Goal: Information Seeking & Learning: Learn about a topic

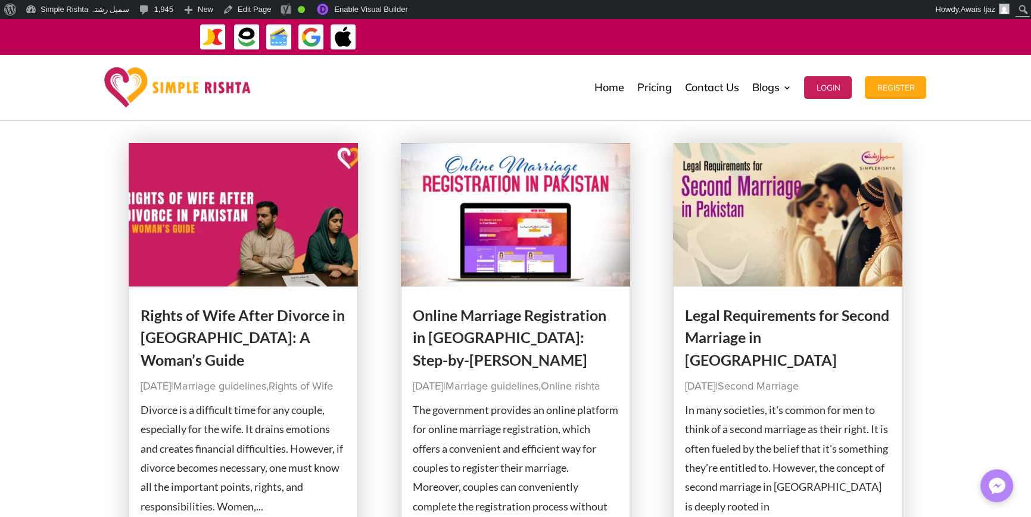
scroll to position [119, 0]
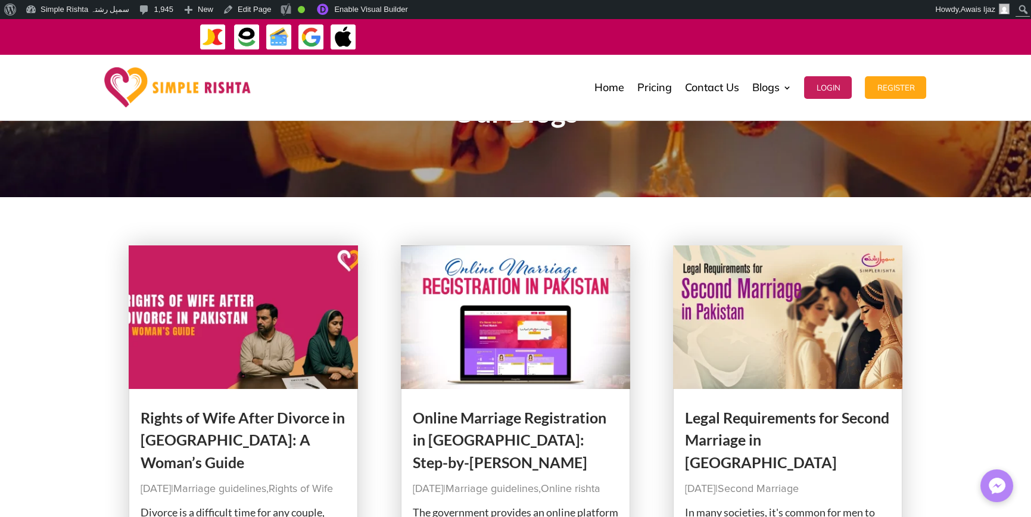
scroll to position [0, 0]
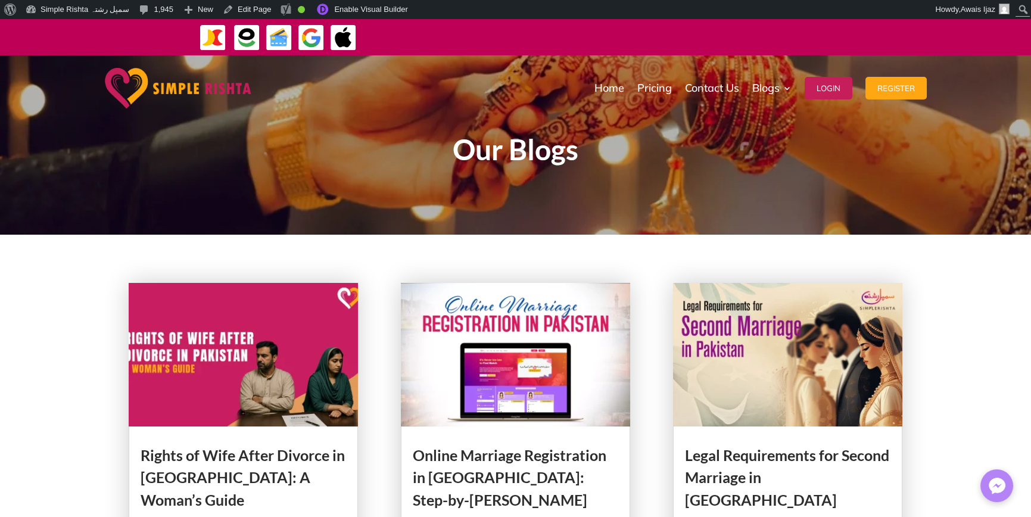
click at [543, 151] on h1 "Our Blogs" at bounding box center [515, 152] width 643 height 35
click at [542, 151] on h1 "Our Blogs" at bounding box center [515, 152] width 643 height 35
click at [525, 207] on div "Our Blogs" at bounding box center [515, 144] width 1031 height 179
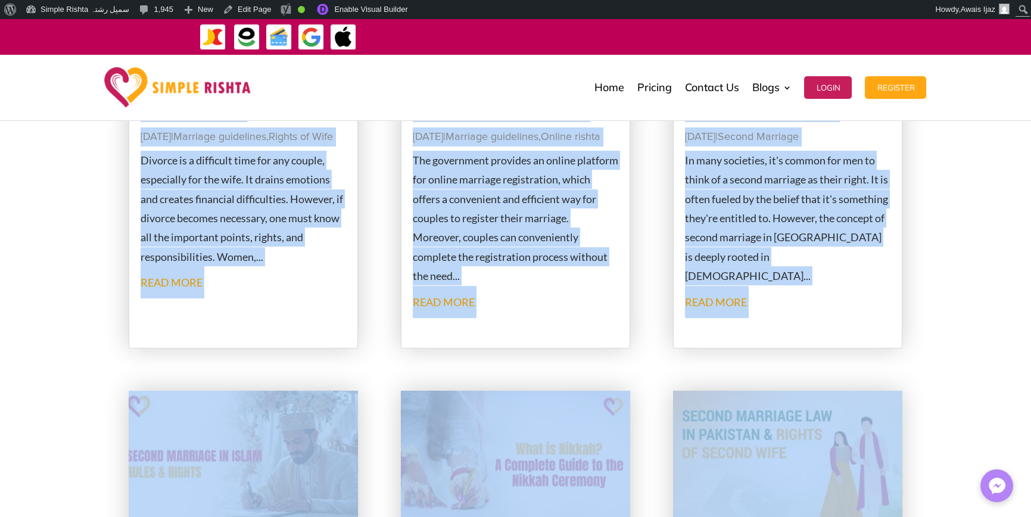
scroll to position [418, 0]
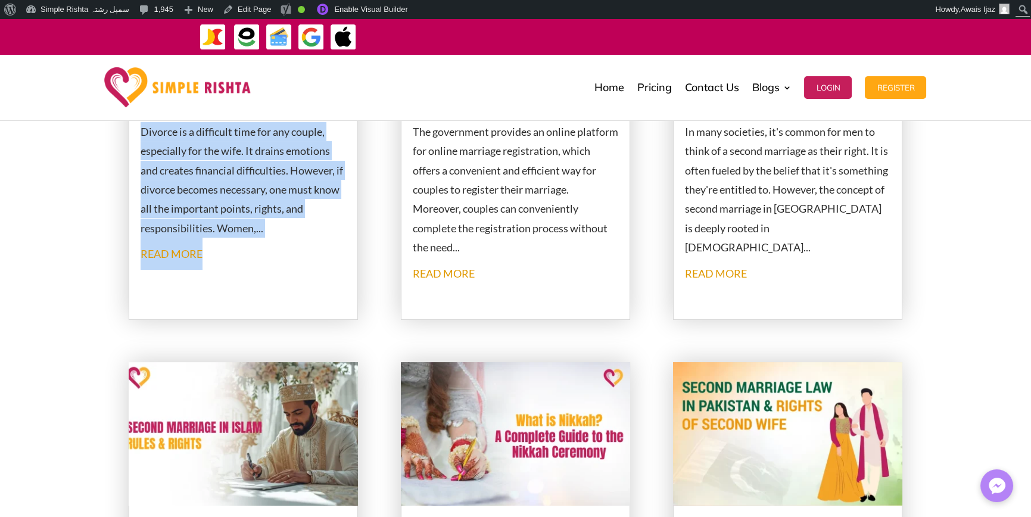
drag, startPoint x: 129, startPoint y: 327, endPoint x: 264, endPoint y: 245, distance: 157.9
click at [264, 245] on article "Rights of Wife After Divorce in [GEOGRAPHIC_DATA]: A Woman’s Guide [DATE] | Mar…" at bounding box center [244, 92] width 230 height 455
click at [242, 225] on p "Divorce is a difficult time for any couple, especially for the wife. It drains …" at bounding box center [244, 180] width 206 height 116
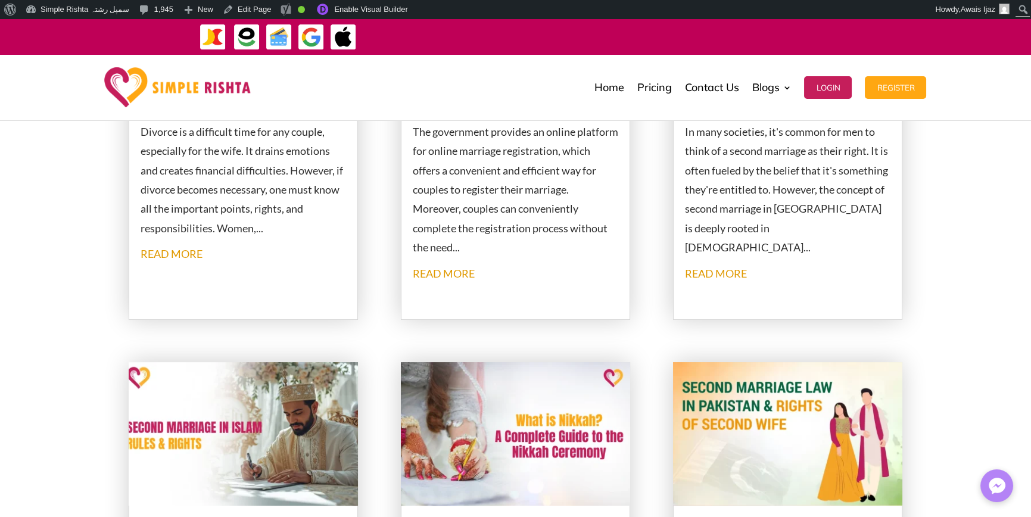
click at [242, 225] on p "Divorce is a difficult time for any couple, especially for the wife. It drains …" at bounding box center [244, 180] width 206 height 116
click at [202, 225] on p "Divorce is a difficult time for any couple, especially for the wife. It drains …" at bounding box center [244, 180] width 206 height 116
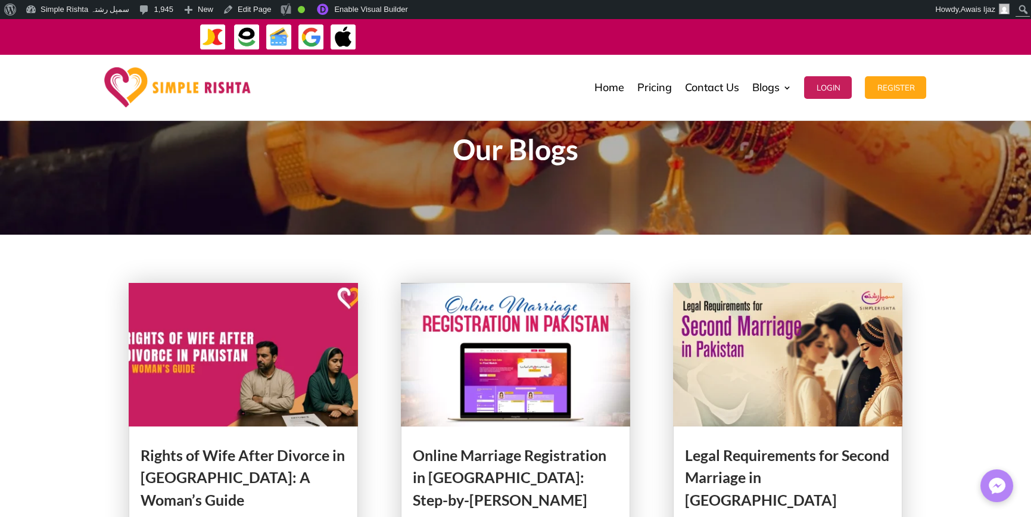
scroll to position [119, 0]
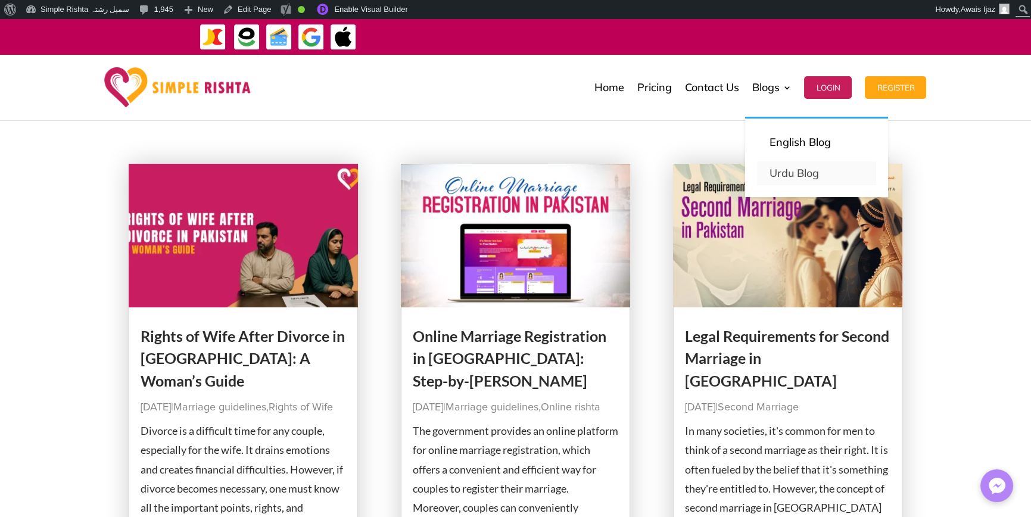
click at [783, 175] on link "Urdu Blog" at bounding box center [816, 173] width 119 height 24
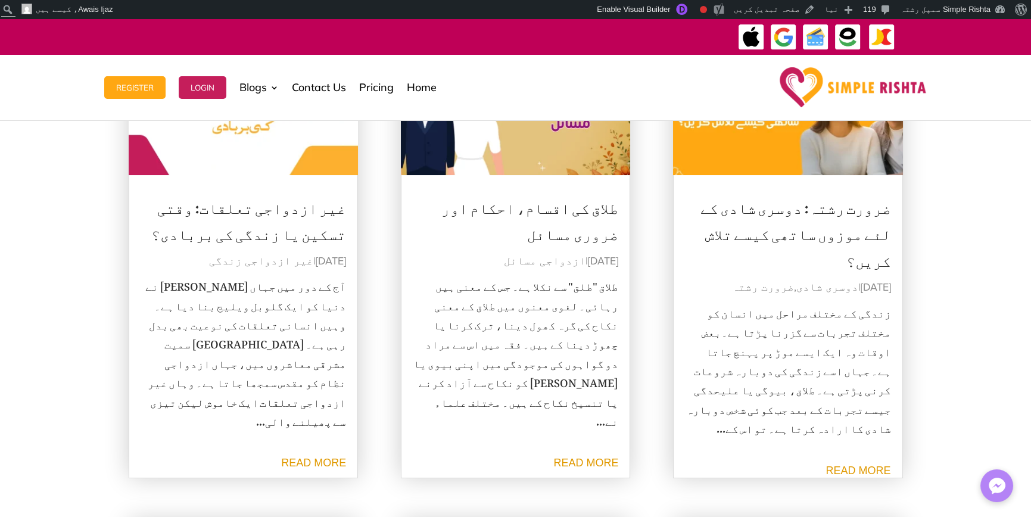
scroll to position [238, 0]
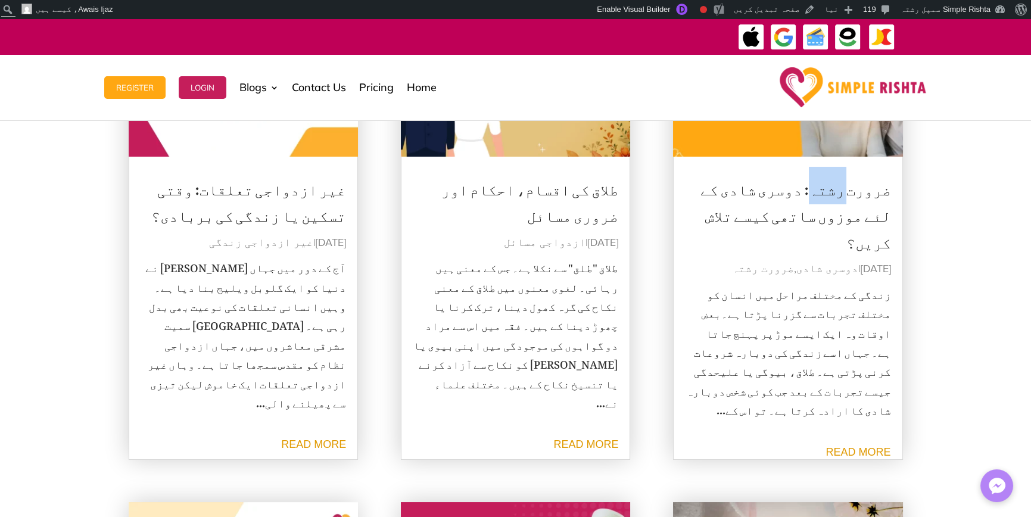
drag, startPoint x: 848, startPoint y: 164, endPoint x: 820, endPoint y: 175, distance: 29.4
click at [820, 175] on article "ضرورت رشتہ: دوسری شادی کے لئے موزوں ساتھی کیسے تلاش کریں؟ ستمبر 16, 2025 | دوسر…" at bounding box center [788, 236] width 230 height 447
copy link "رشتہ"
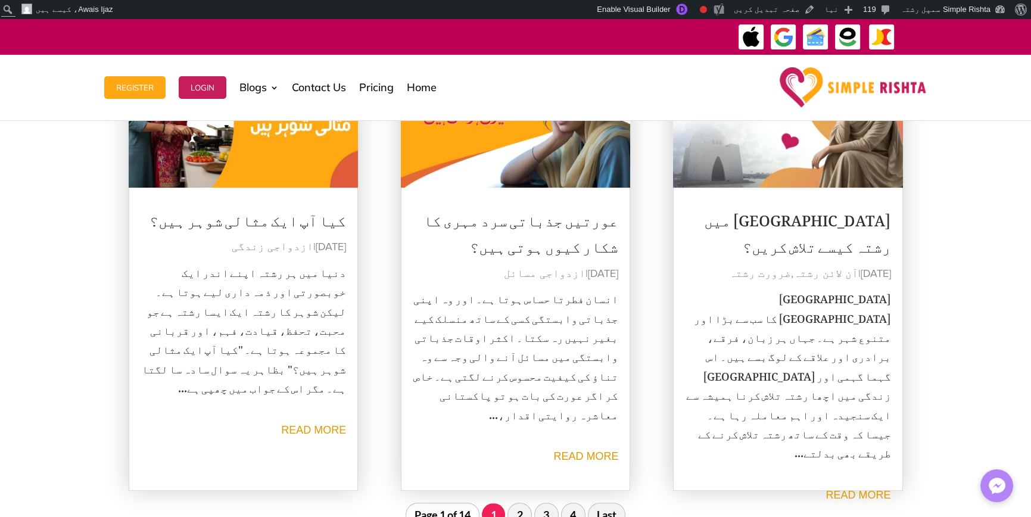
scroll to position [1132, 0]
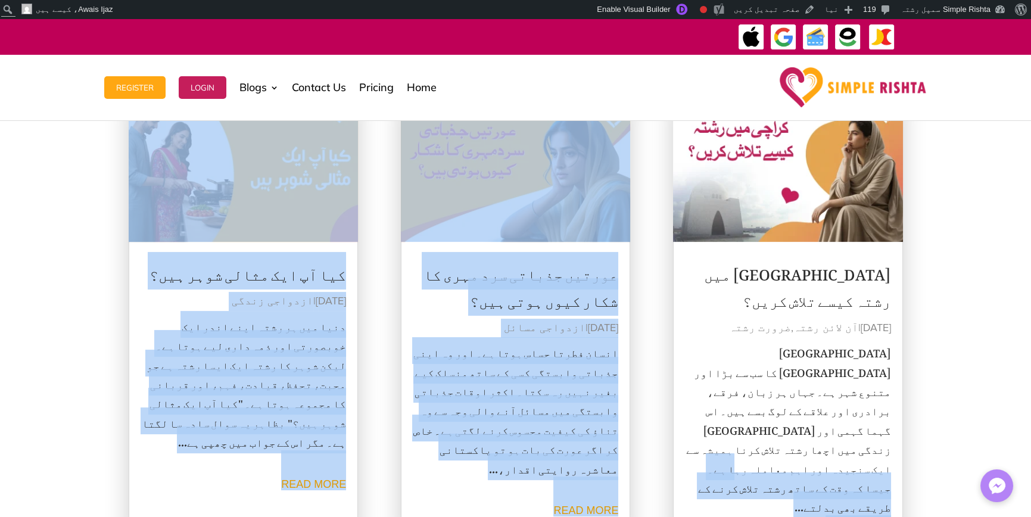
drag, startPoint x: 961, startPoint y: 267, endPoint x: 774, endPoint y: 399, distance: 228.3
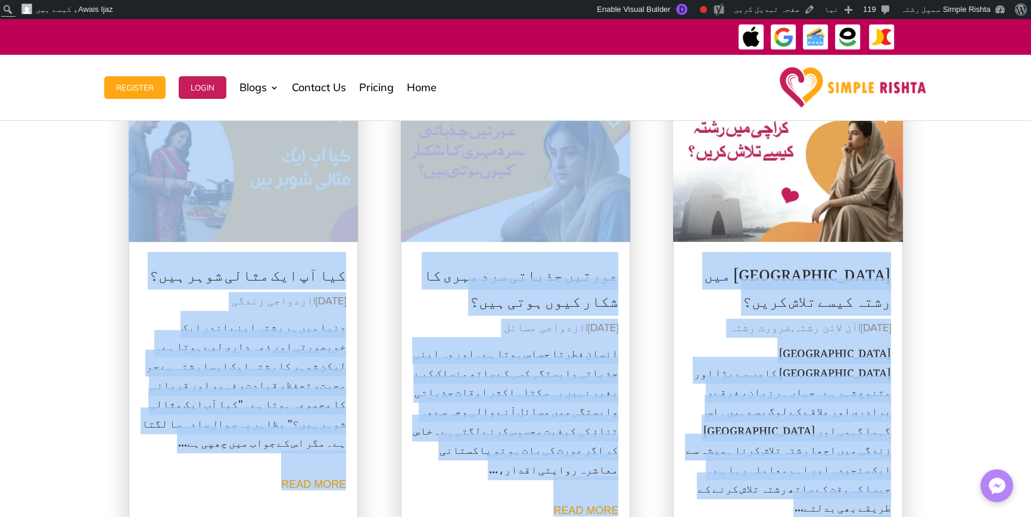
drag, startPoint x: 931, startPoint y: 262, endPoint x: 918, endPoint y: 283, distance: 24.8
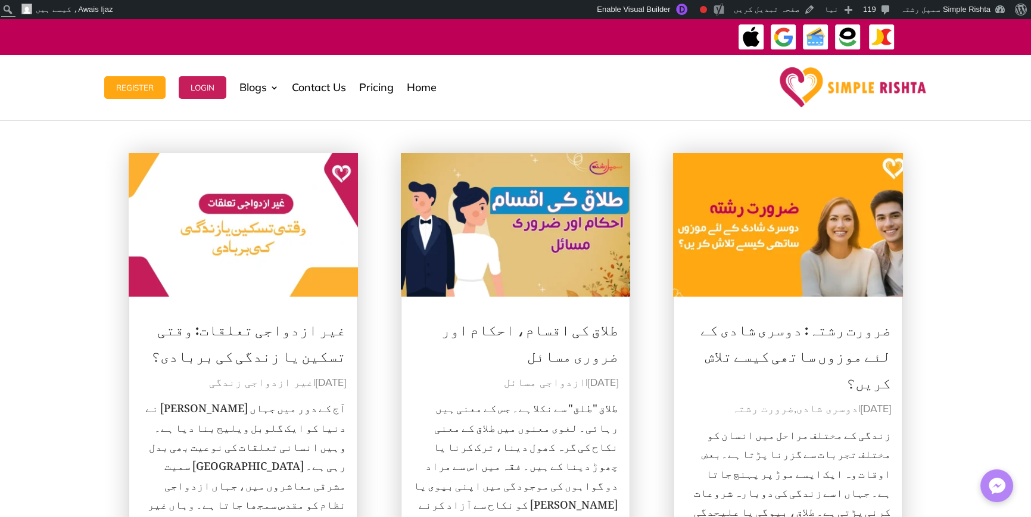
scroll to position [179, 0]
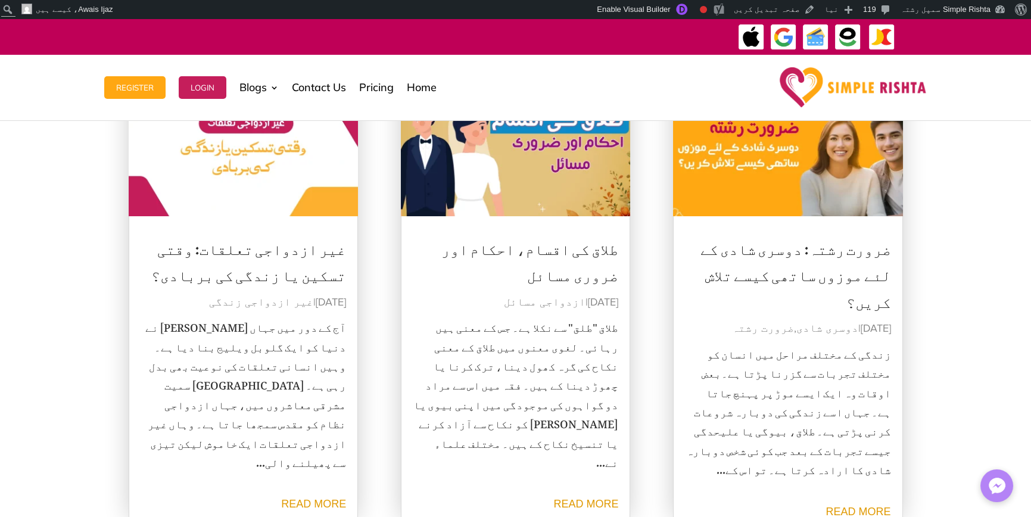
drag, startPoint x: 381, startPoint y: 237, endPoint x: 366, endPoint y: 265, distance: 32.0
drag, startPoint x: 393, startPoint y: 237, endPoint x: 361, endPoint y: 249, distance: 34.3
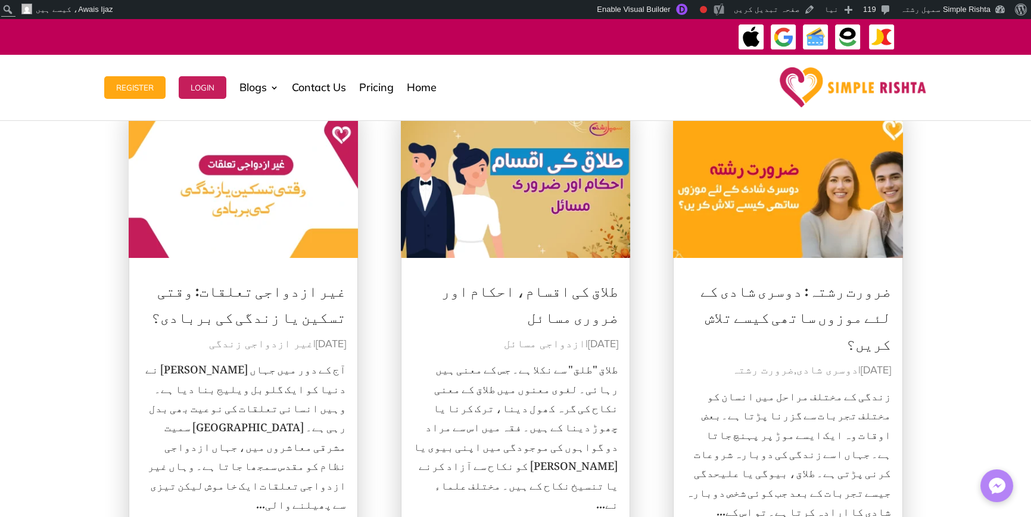
scroll to position [119, 0]
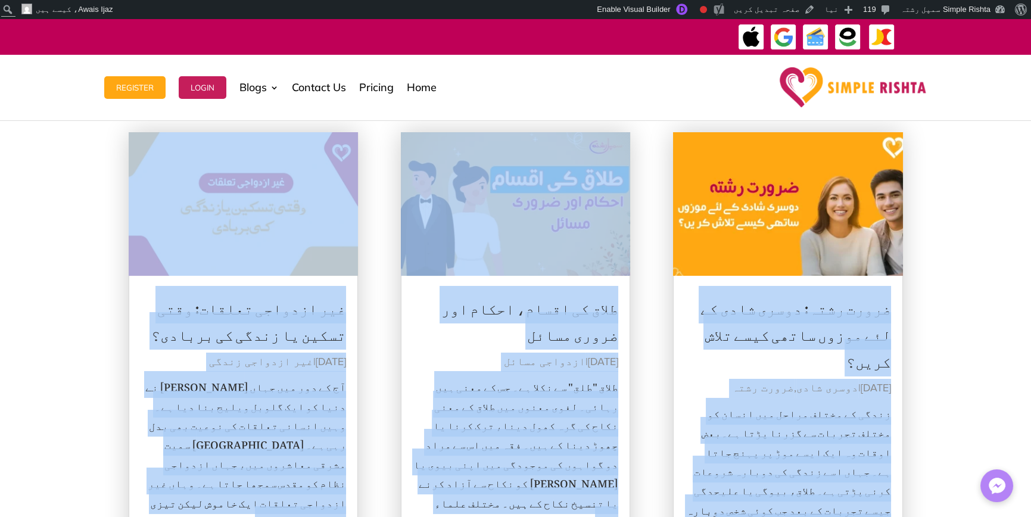
drag, startPoint x: 958, startPoint y: 289, endPoint x: 892, endPoint y: 309, distance: 68.4
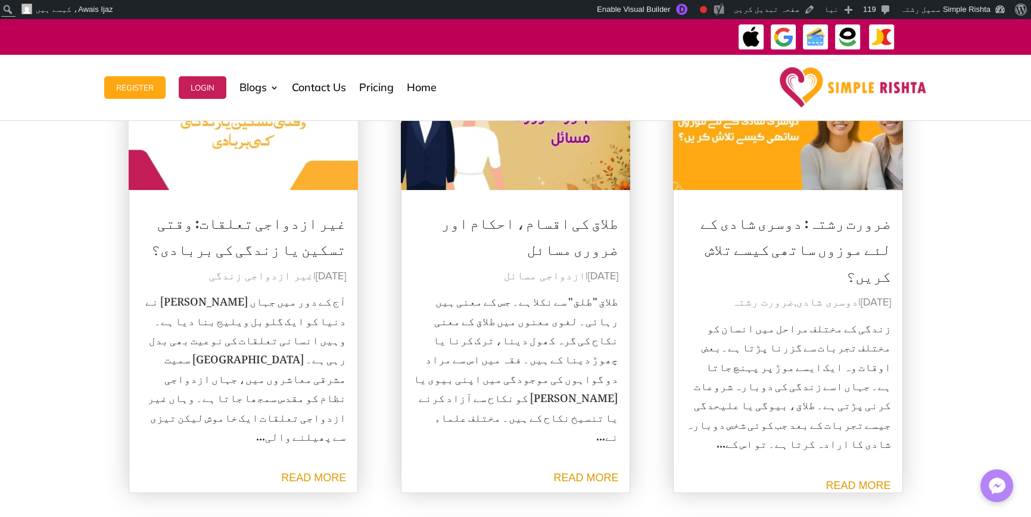
scroll to position [60, 0]
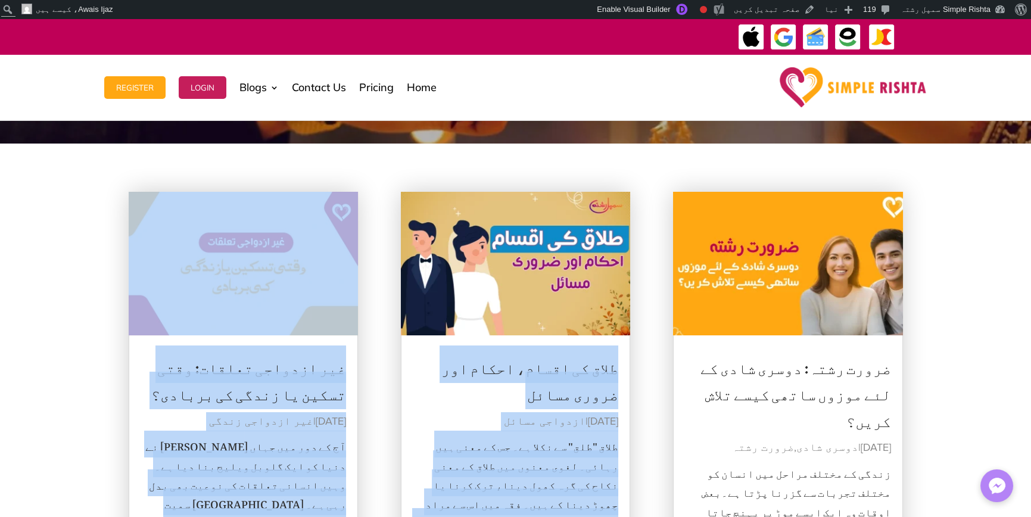
drag, startPoint x: 642, startPoint y: 366, endPoint x: 620, endPoint y: 355, distance: 25.0
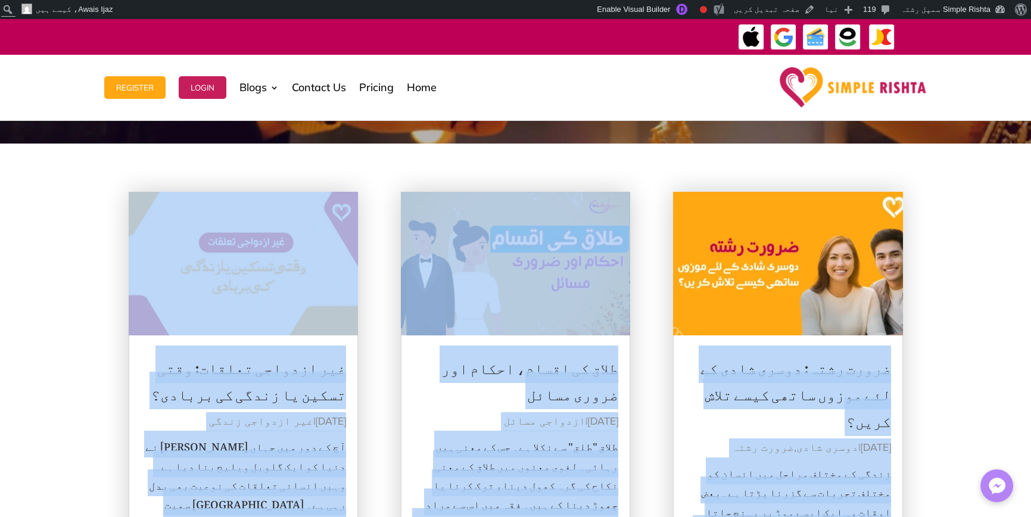
drag, startPoint x: 953, startPoint y: 363, endPoint x: 892, endPoint y: 369, distance: 61.1
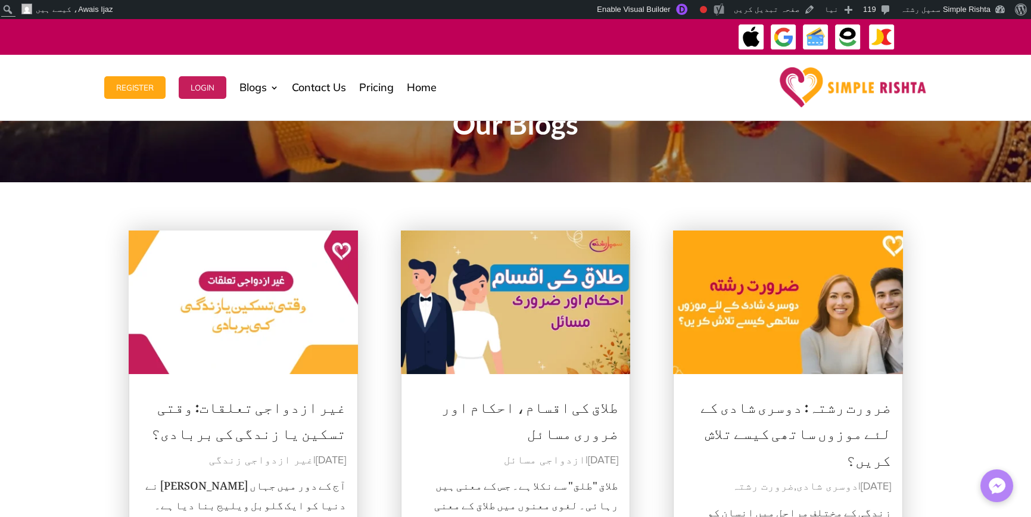
scroll to position [0, 0]
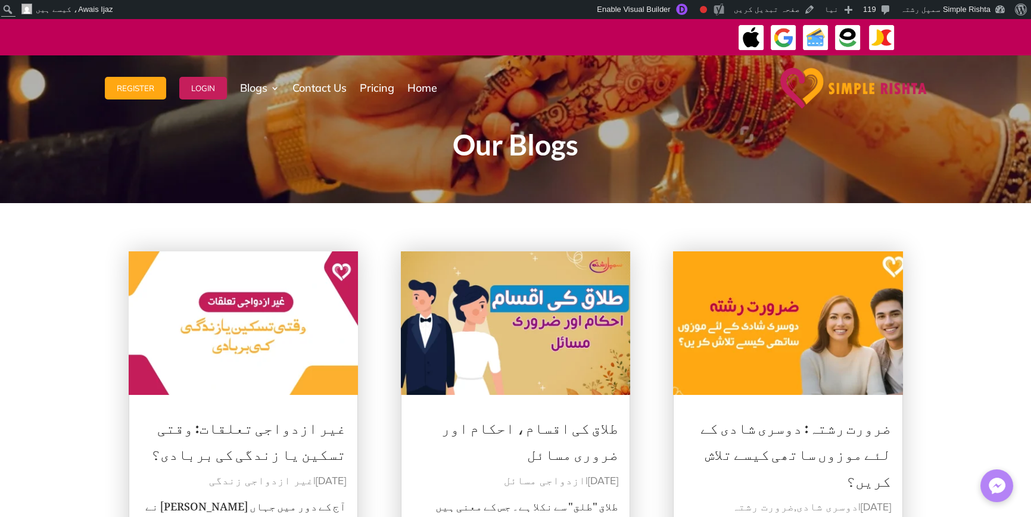
click at [462, 145] on h1 "Our Blogs" at bounding box center [515, 147] width 643 height 35
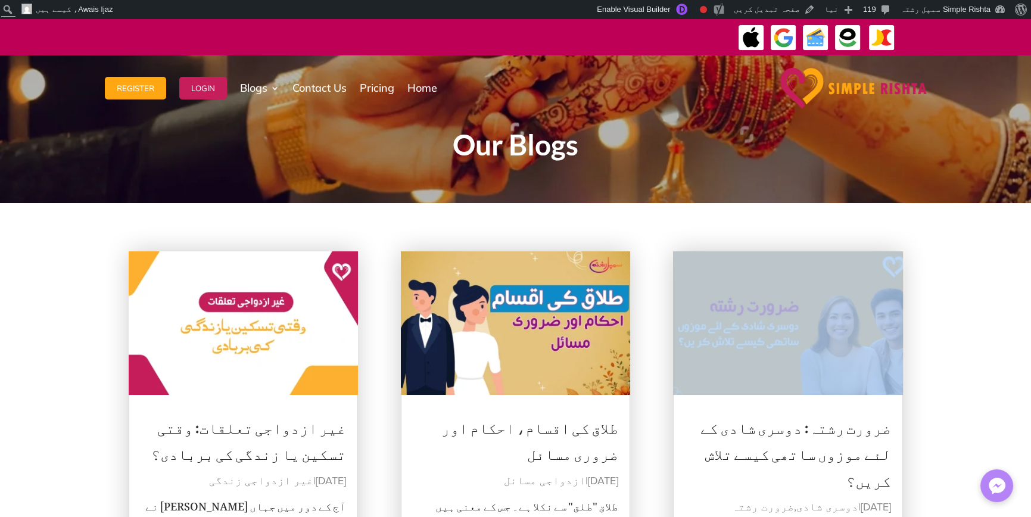
click at [462, 145] on h1 "Our Blogs" at bounding box center [515, 147] width 643 height 35
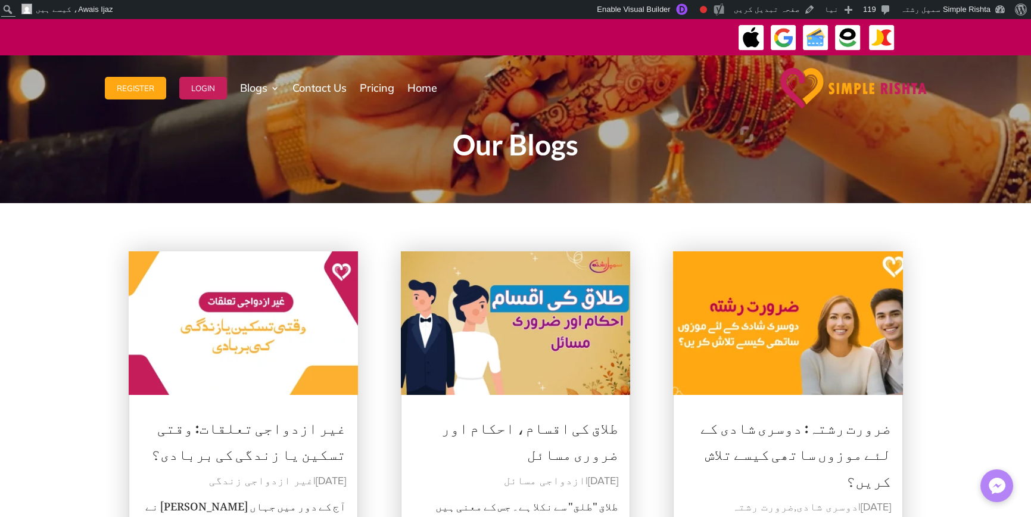
click at [542, 146] on h1 "Our Blogs" at bounding box center [515, 147] width 643 height 35
click at [462, 145] on h1 "Our Blogs" at bounding box center [515, 147] width 643 height 35
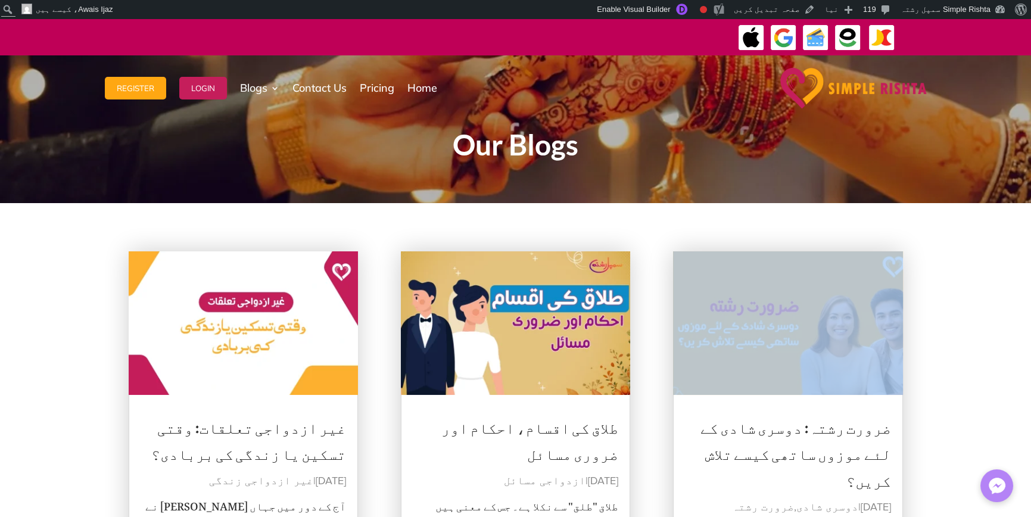
click at [462, 145] on h1 "Our Blogs" at bounding box center [515, 147] width 643 height 35
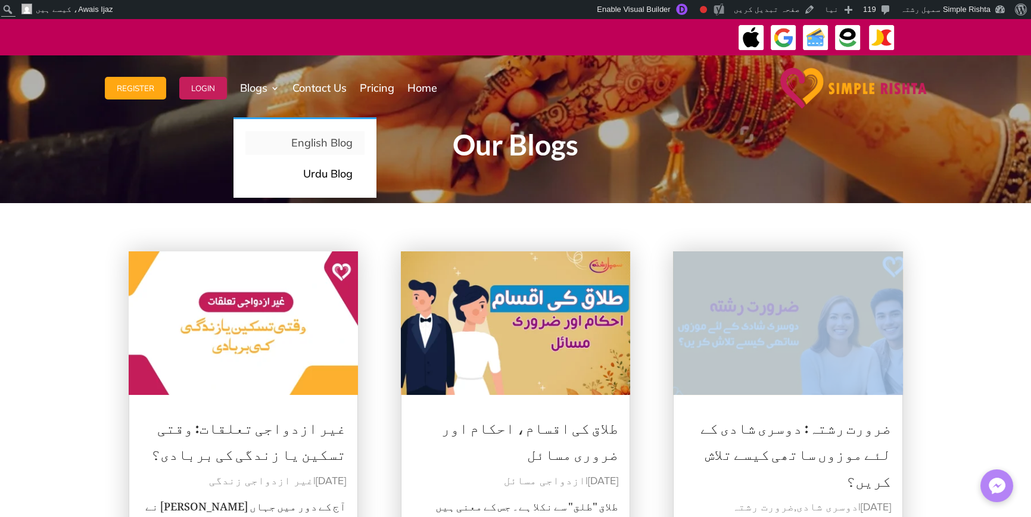
click at [282, 136] on p "English Blog" at bounding box center [304, 143] width 95 height 17
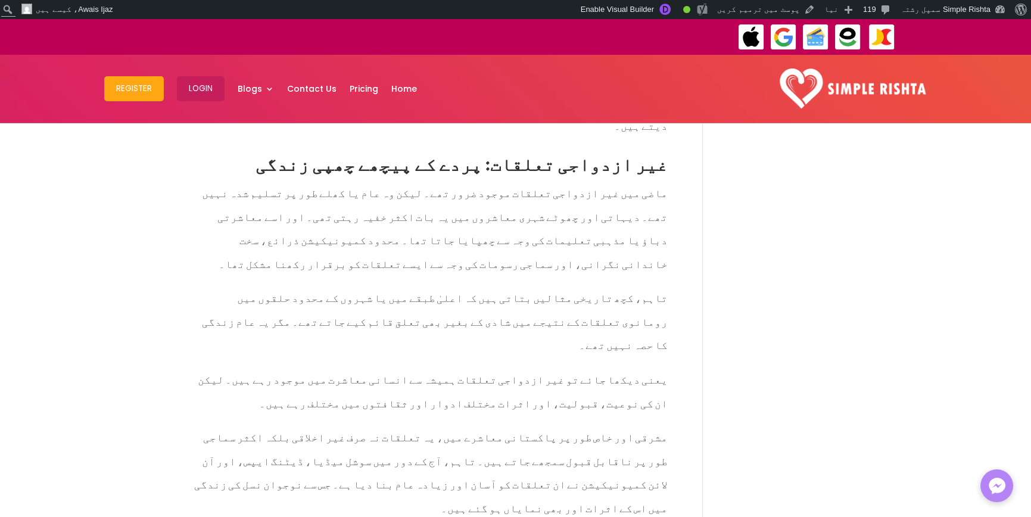
click at [389, 421] on span "مشرقی اور خاص طور پر پاکستانی معاشرے میں، یہ تعلقات نہ صرف غیر اخلاقی بلکہ اکثر…" at bounding box center [431, 470] width 474 height 98
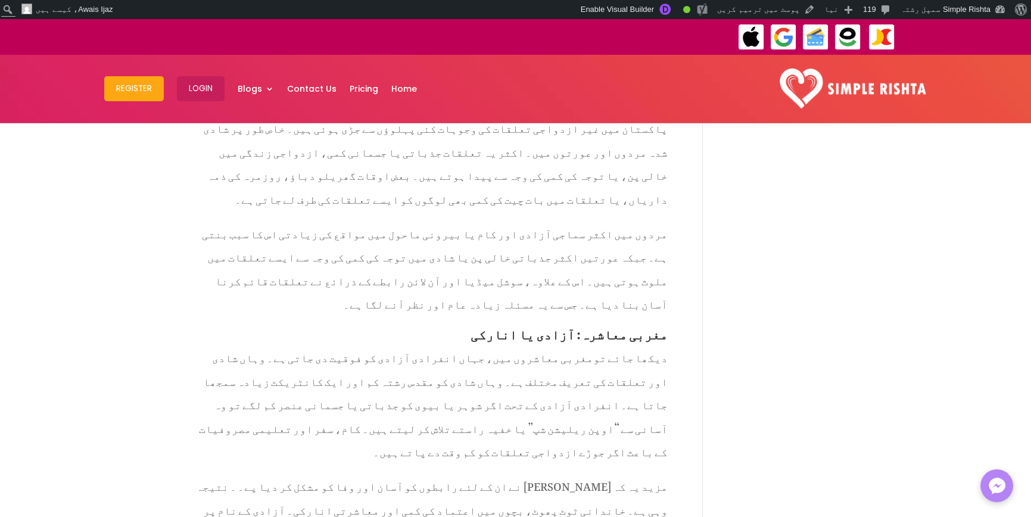
scroll to position [1191, 0]
drag, startPoint x: 504, startPoint y: 302, endPoint x: 792, endPoint y: 323, distance: 289.1
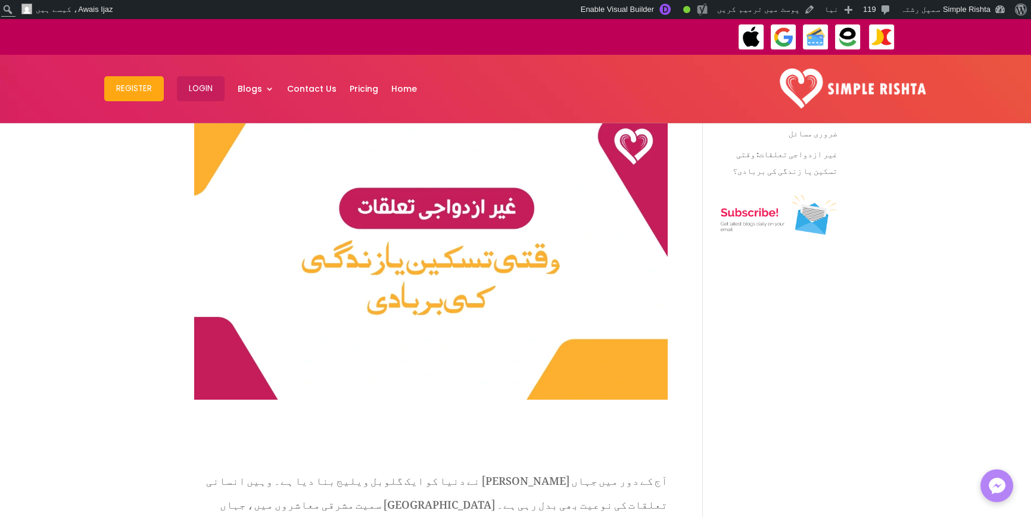
scroll to position [0, 0]
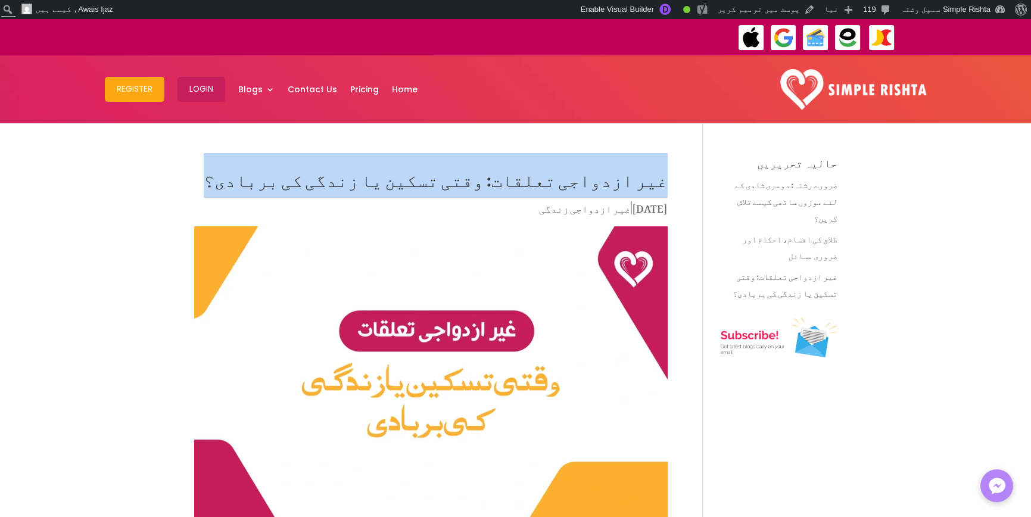
drag, startPoint x: 340, startPoint y: 172, endPoint x: 680, endPoint y: 170, distance: 339.6
click at [621, 181] on h1 "غیر ازدواجی تعلقات: وقتی تسکین یا زندگی کی بربادی؟" at bounding box center [431, 179] width 474 height 42
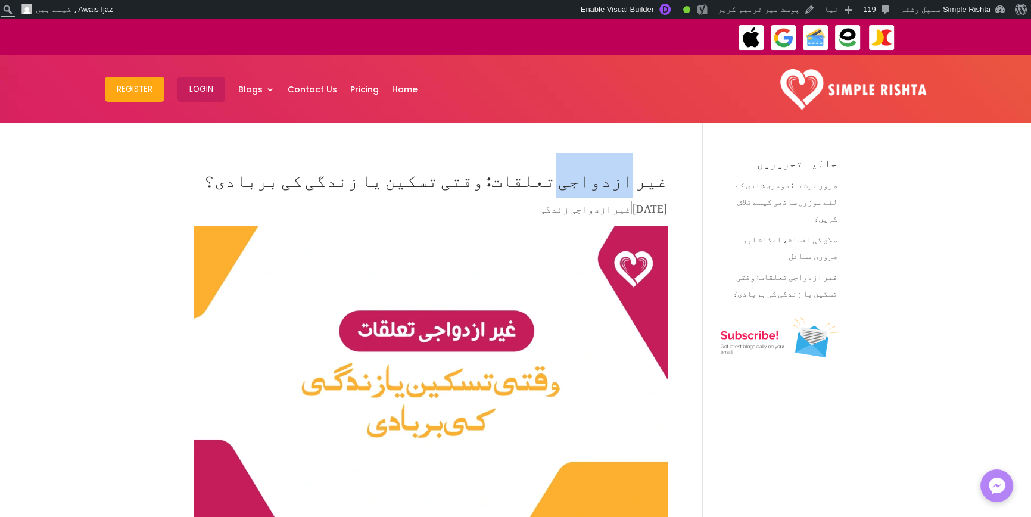
click at [620, 181] on h1 "غیر ازدواجی تعلقات: وقتی تسکین یا زندگی کی بربادی؟" at bounding box center [431, 179] width 474 height 42
click at [651, 179] on h1 "غیر ازدواجی تعلقات: وقتی تسکین یا زندگی کی بربادی؟" at bounding box center [431, 179] width 474 height 42
click at [651, 178] on h1 "غیر ازدواجی تعلقات: وقتی تسکین یا زندگی کی بربادی؟" at bounding box center [431, 179] width 474 height 42
drag, startPoint x: 679, startPoint y: 173, endPoint x: 674, endPoint y: 152, distance: 21.4
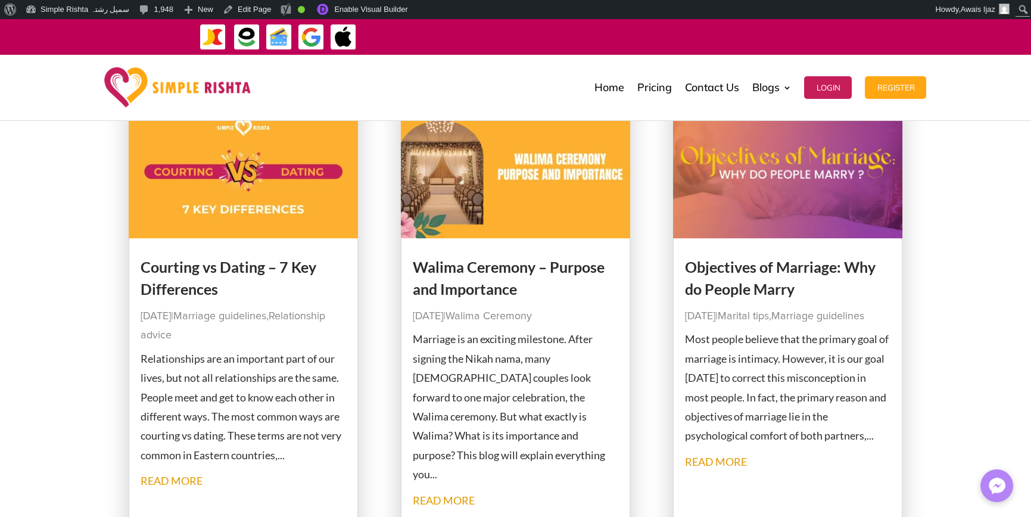
scroll to position [1191, 0]
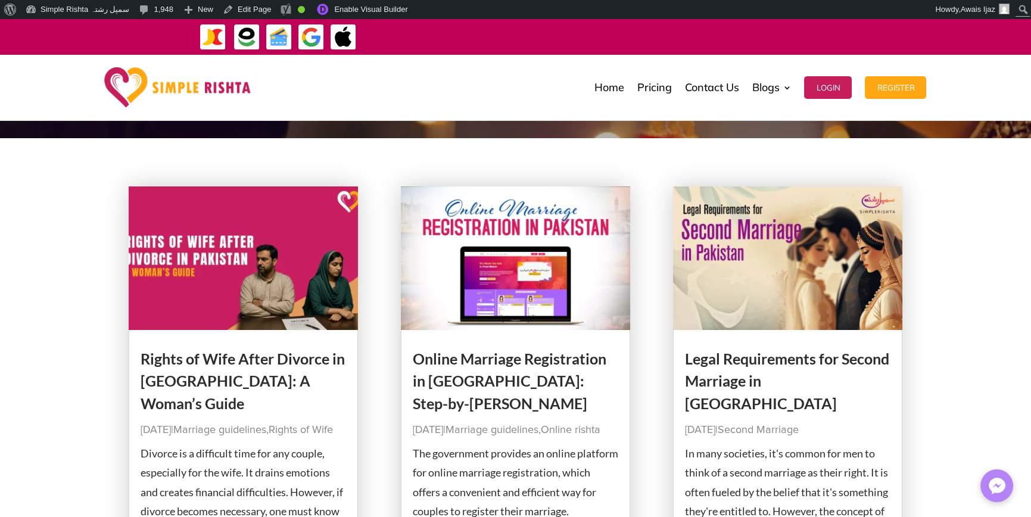
scroll to position [60, 0]
